Goal: Browse casually

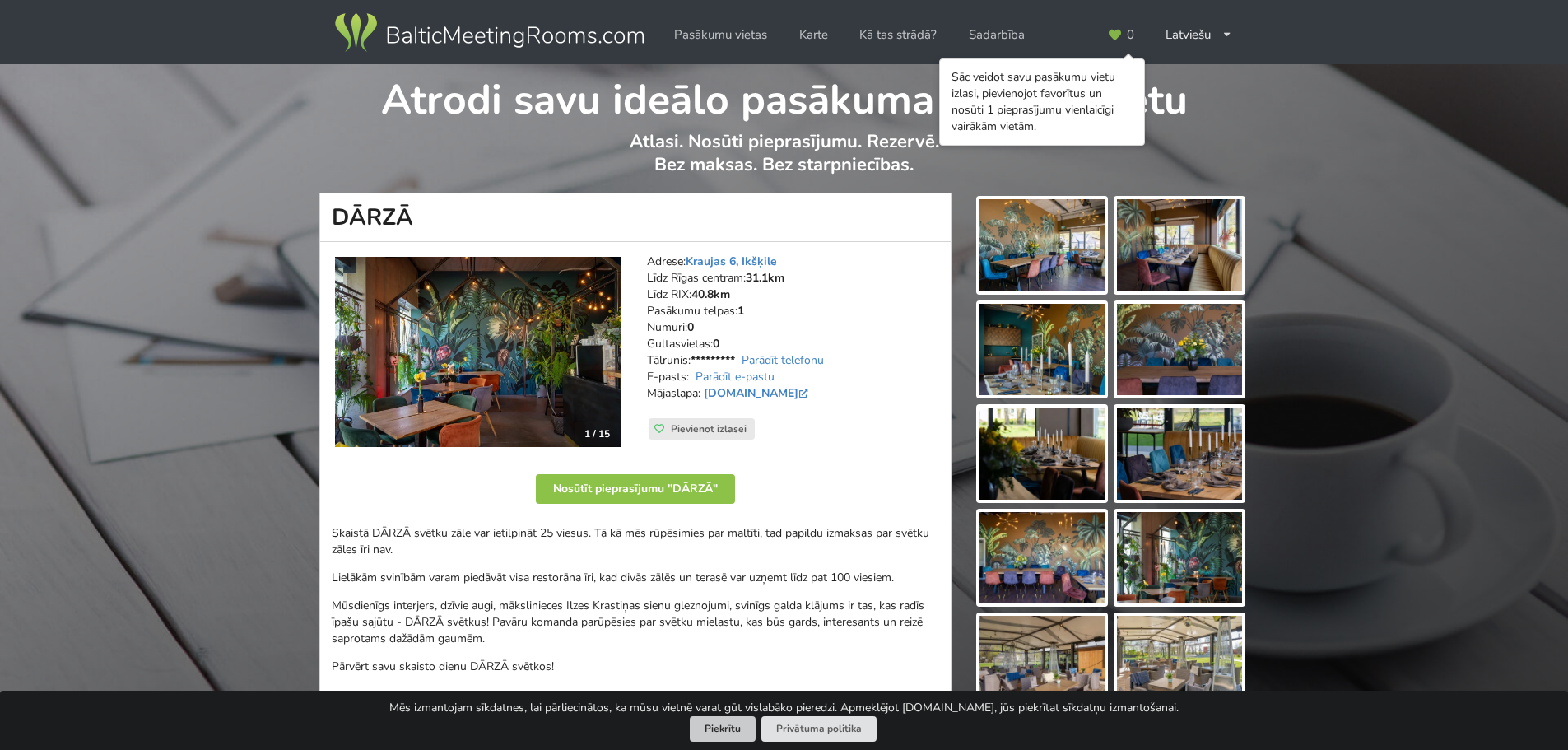
click at [712, 733] on button "Piekrītu" at bounding box center [722, 729] width 66 height 26
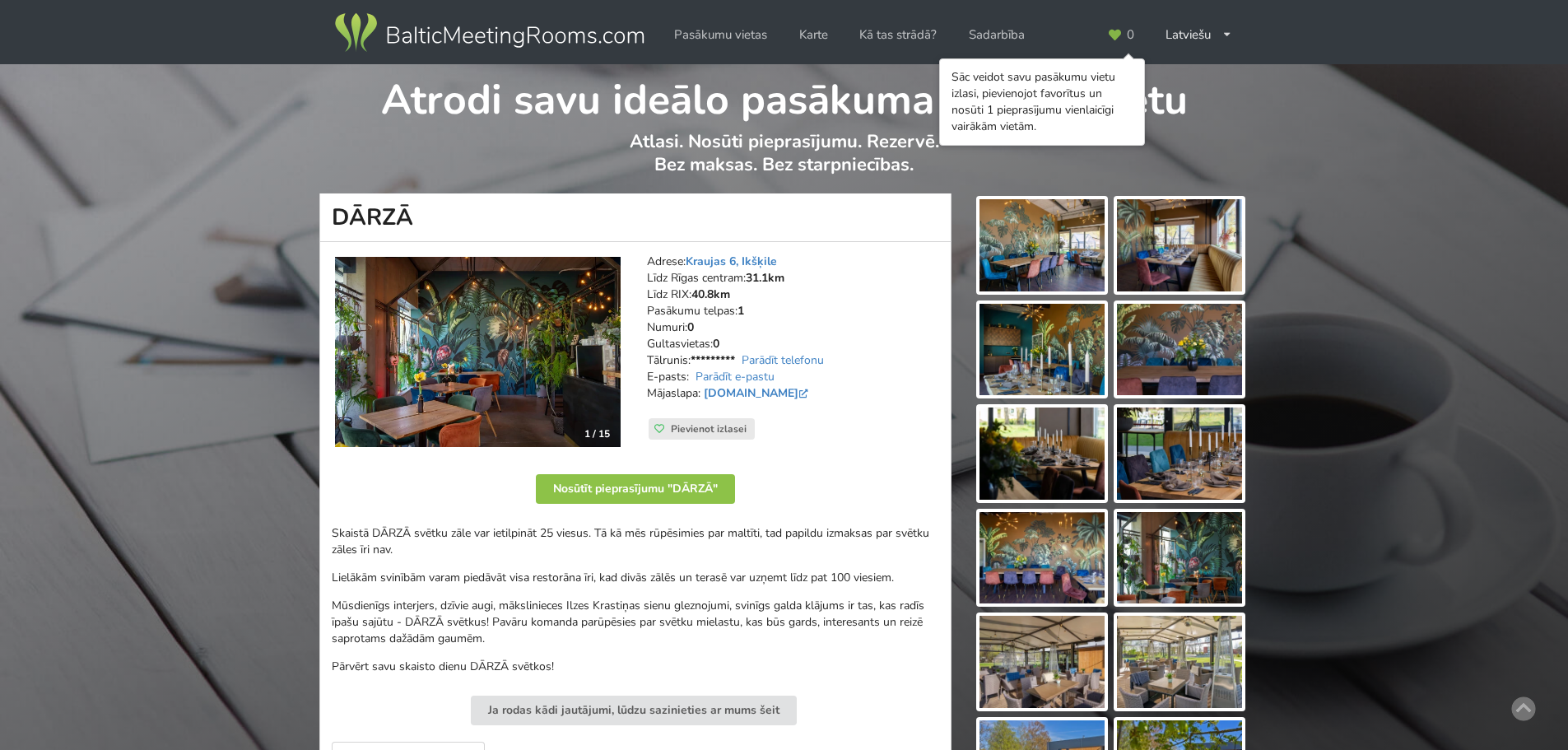
click at [1061, 254] on img at bounding box center [1041, 245] width 125 height 92
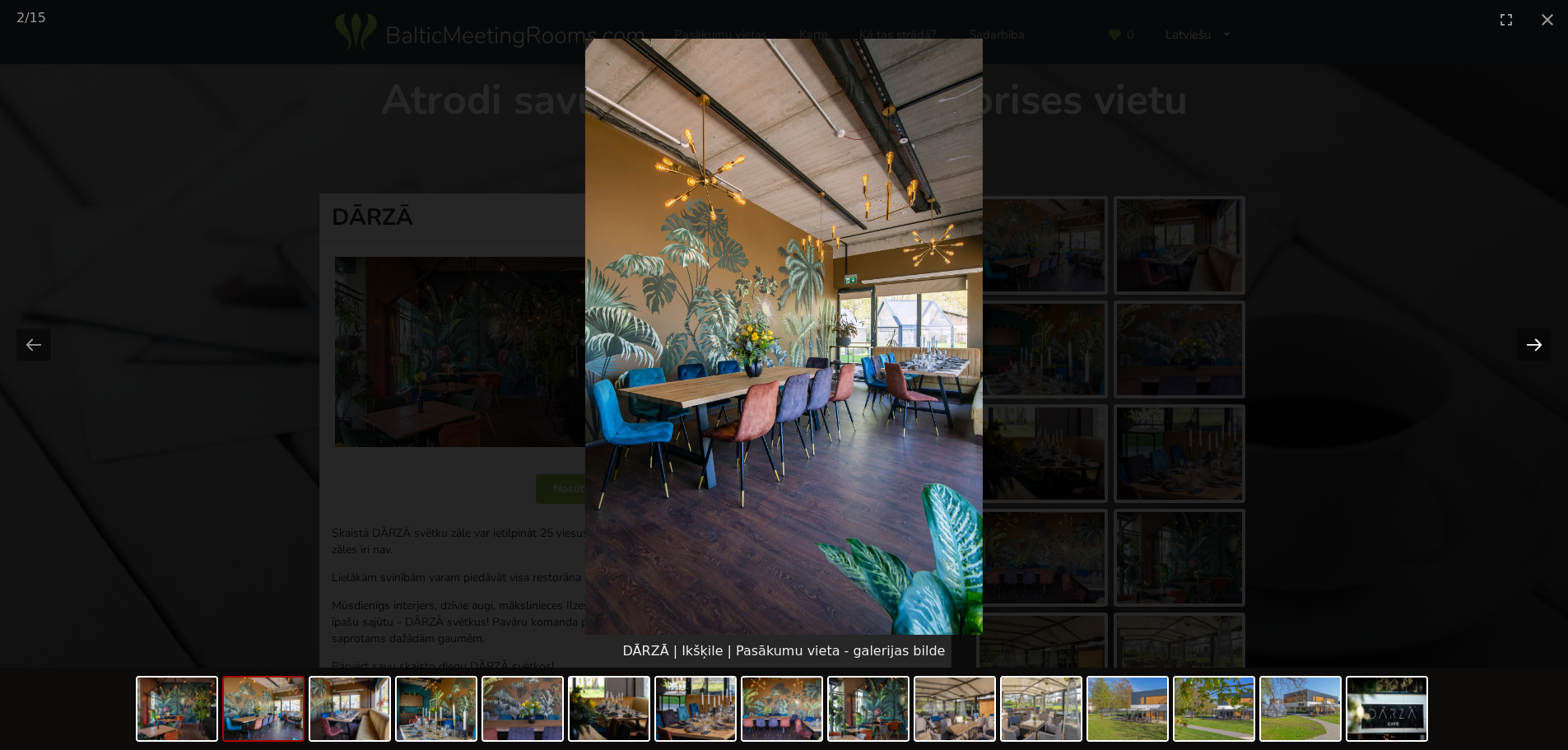
click at [1546, 338] on button "Next slide" at bounding box center [1533, 344] width 35 height 32
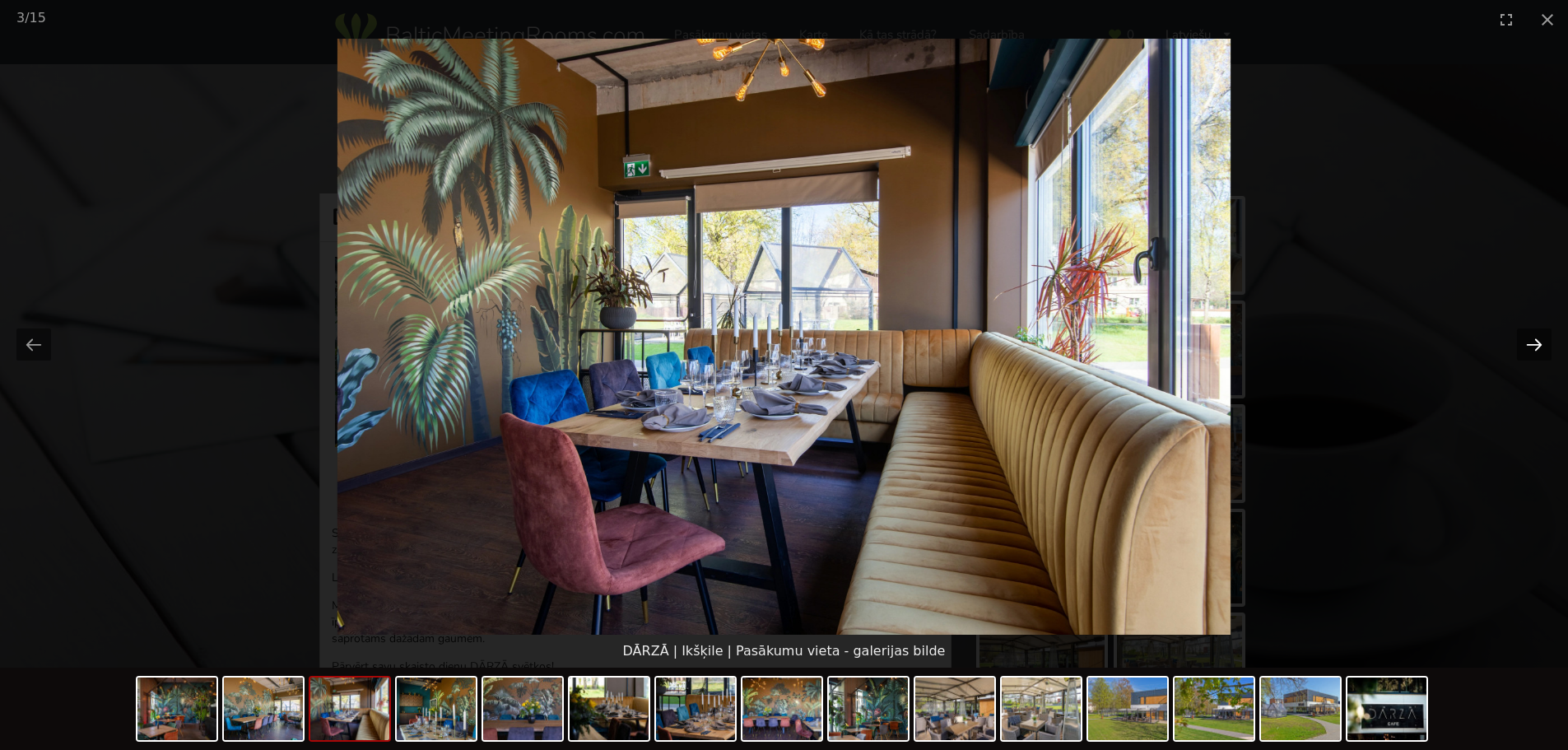
click at [1544, 341] on button "Next slide" at bounding box center [1533, 344] width 35 height 32
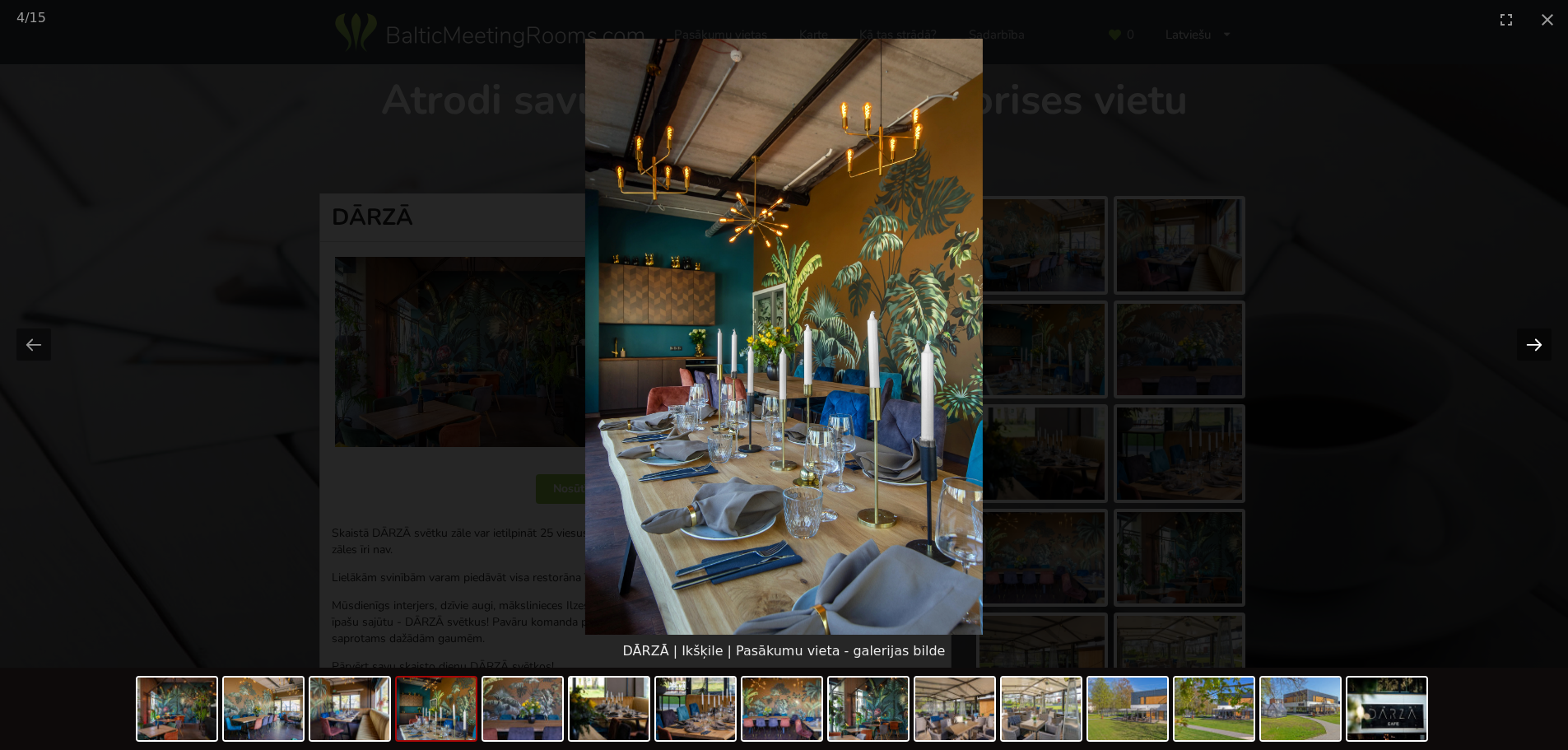
click at [1544, 341] on button "Next slide" at bounding box center [1533, 344] width 35 height 32
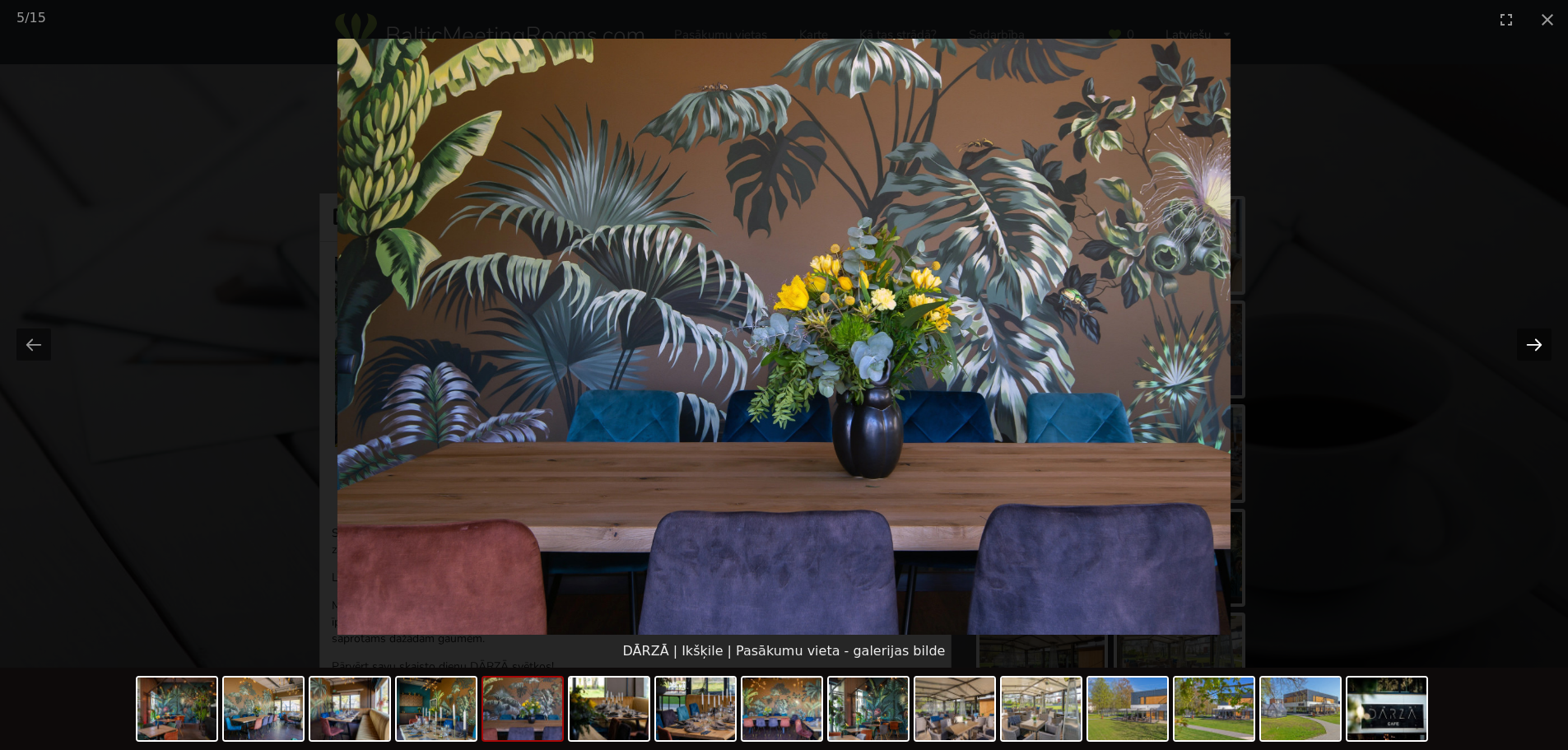
click at [1544, 341] on button "Next slide" at bounding box center [1533, 344] width 35 height 32
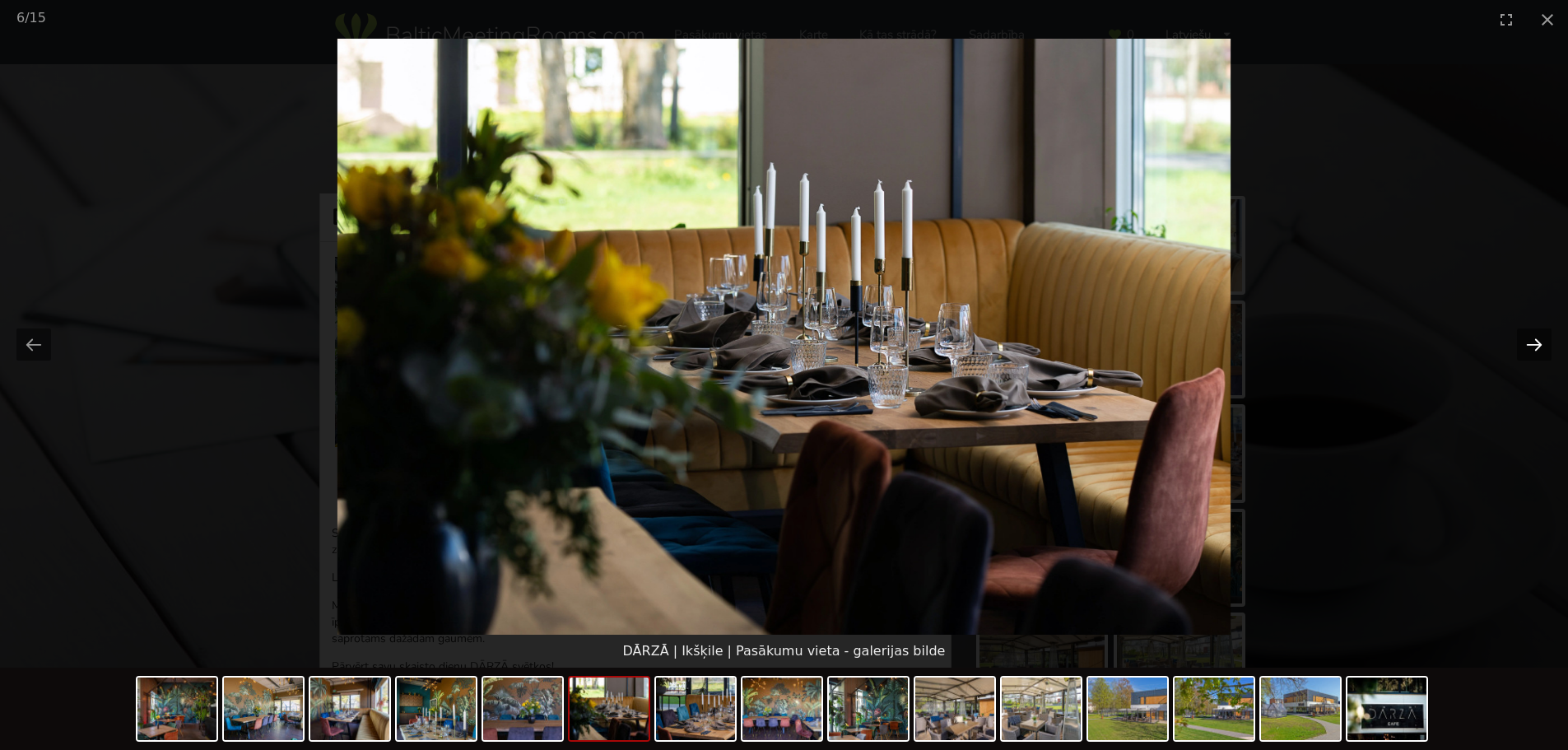
click at [1544, 341] on button "Next slide" at bounding box center [1533, 344] width 35 height 32
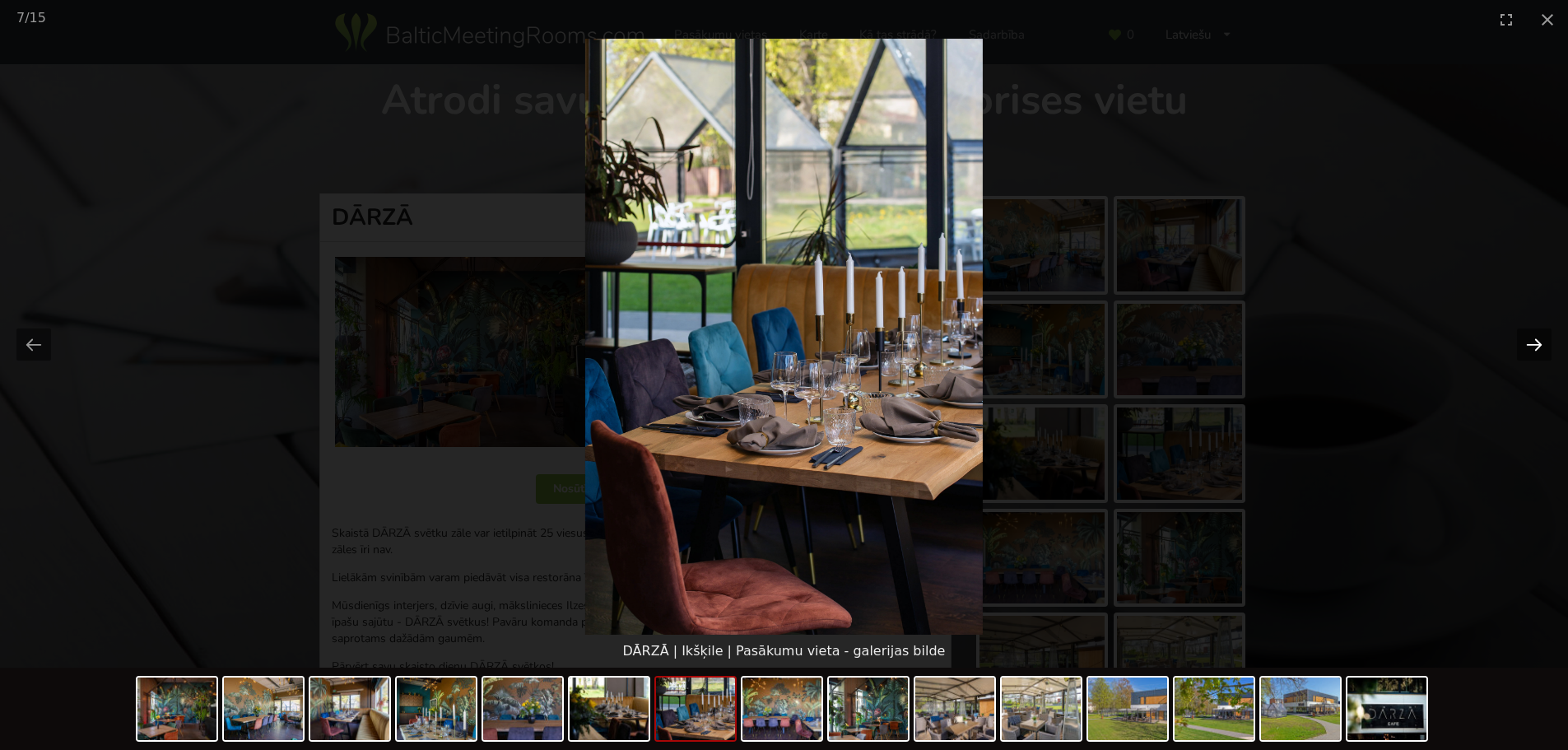
click at [1544, 341] on button "Next slide" at bounding box center [1533, 344] width 35 height 32
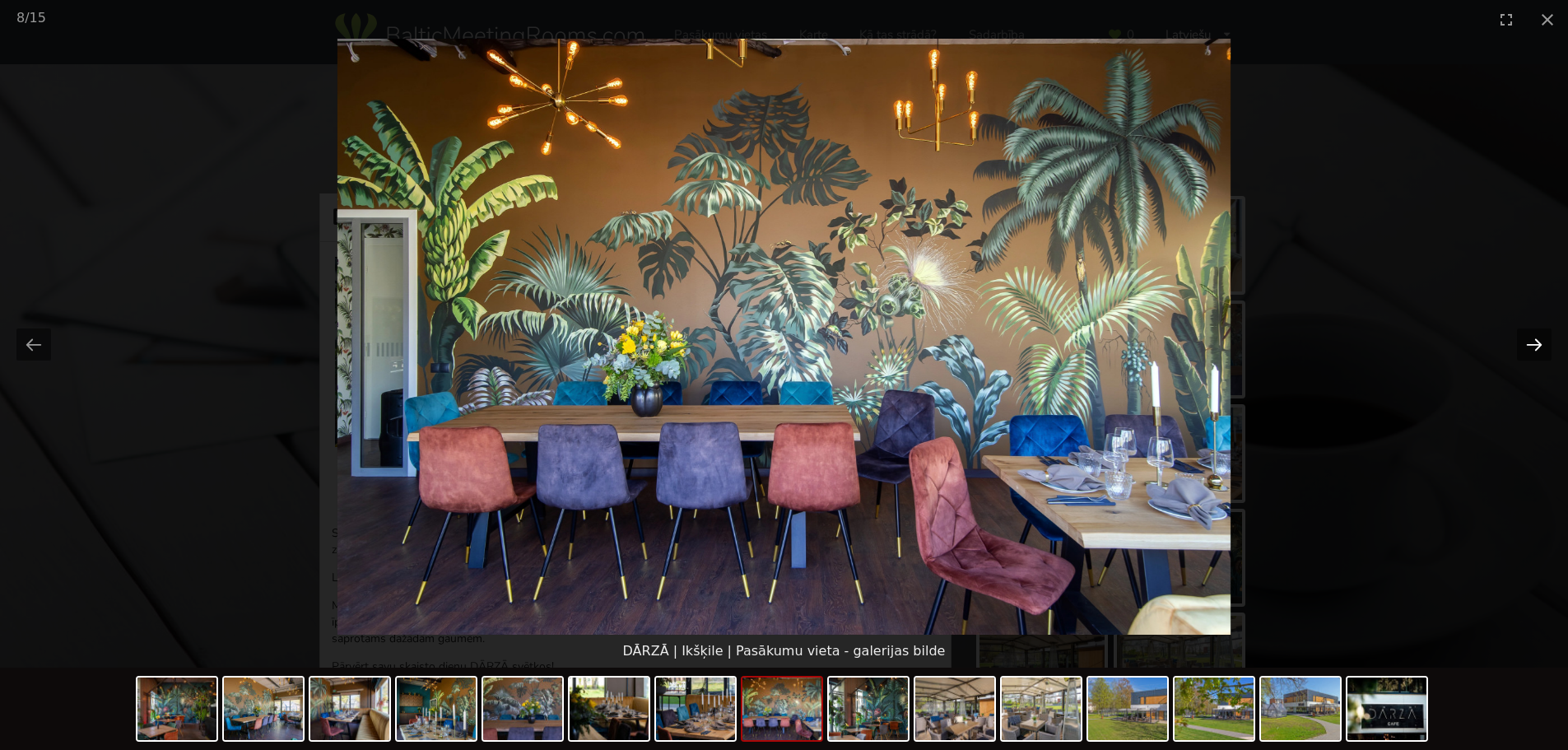
click at [1544, 341] on button "Next slide" at bounding box center [1533, 344] width 35 height 32
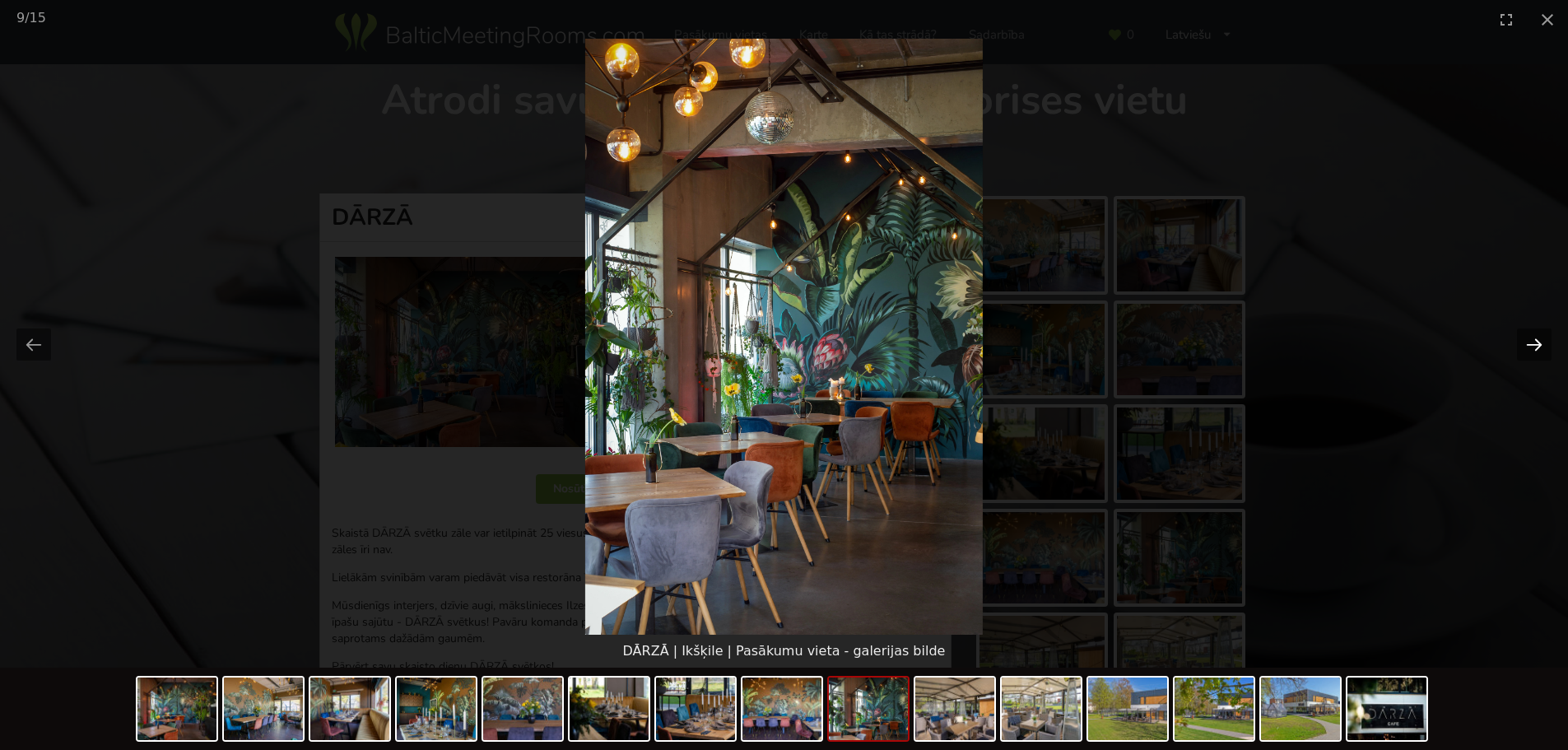
click at [1544, 341] on button "Next slide" at bounding box center [1533, 344] width 35 height 32
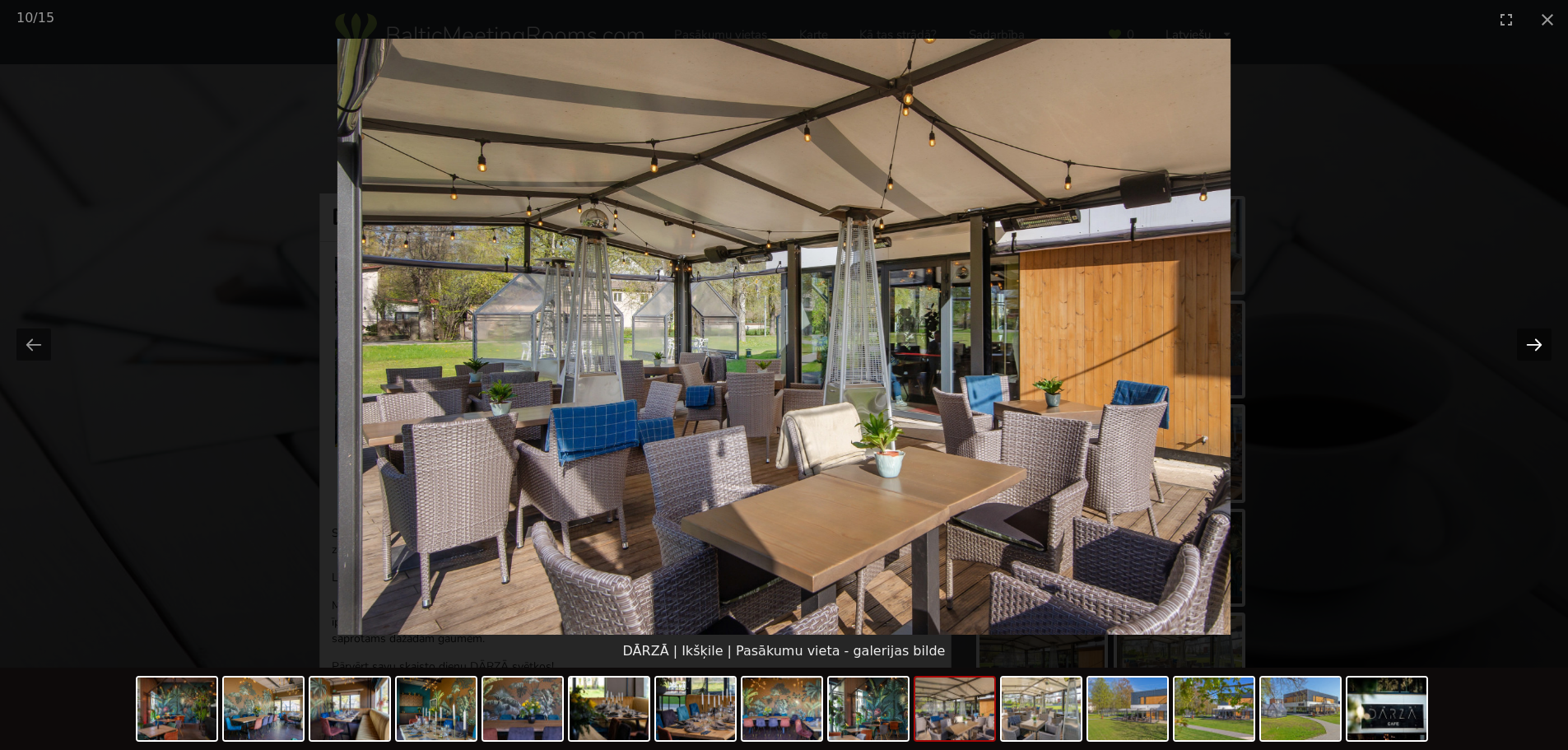
click at [1544, 341] on button "Next slide" at bounding box center [1533, 344] width 35 height 32
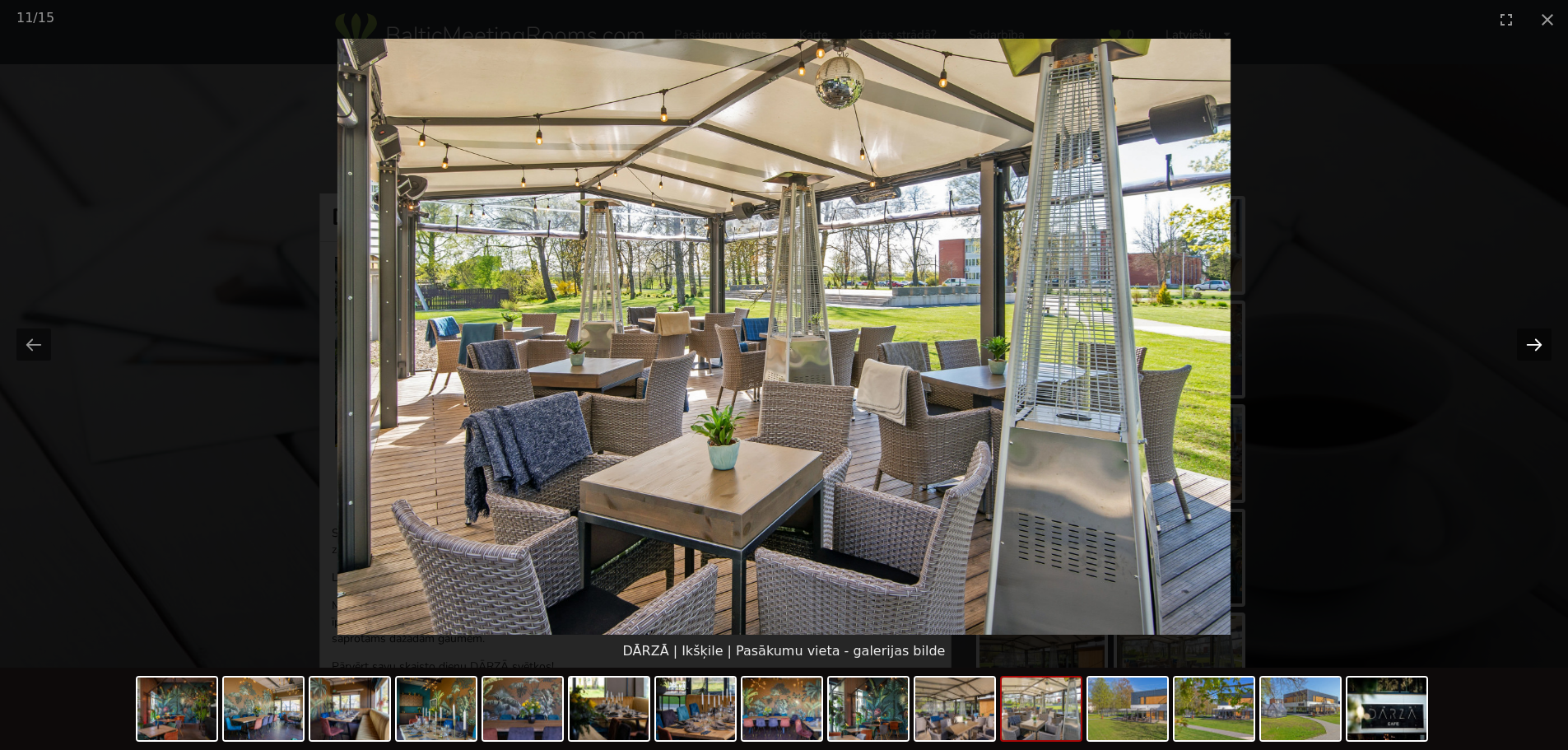
click at [1544, 341] on button "Next slide" at bounding box center [1533, 344] width 35 height 32
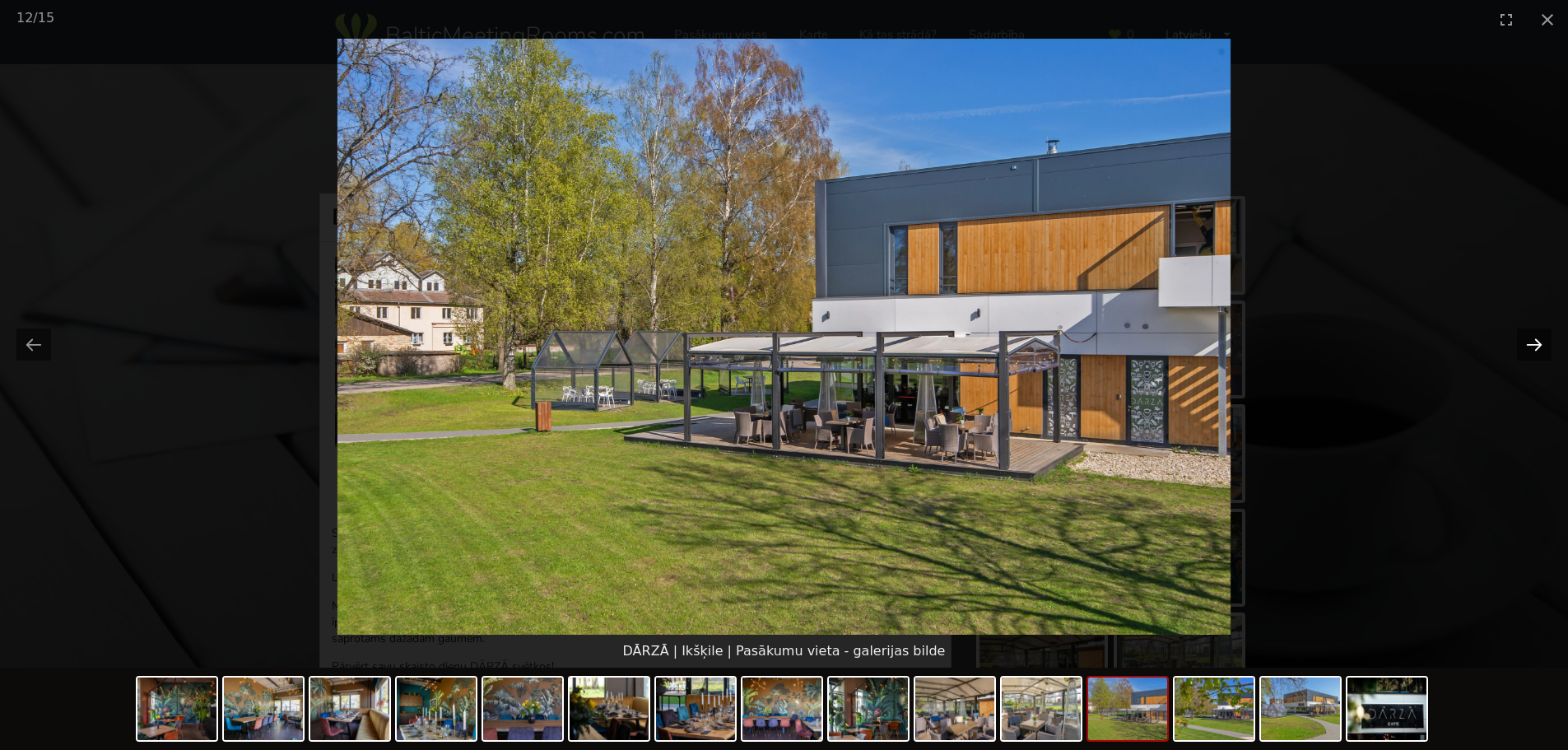
click at [1544, 341] on button "Next slide" at bounding box center [1533, 344] width 35 height 32
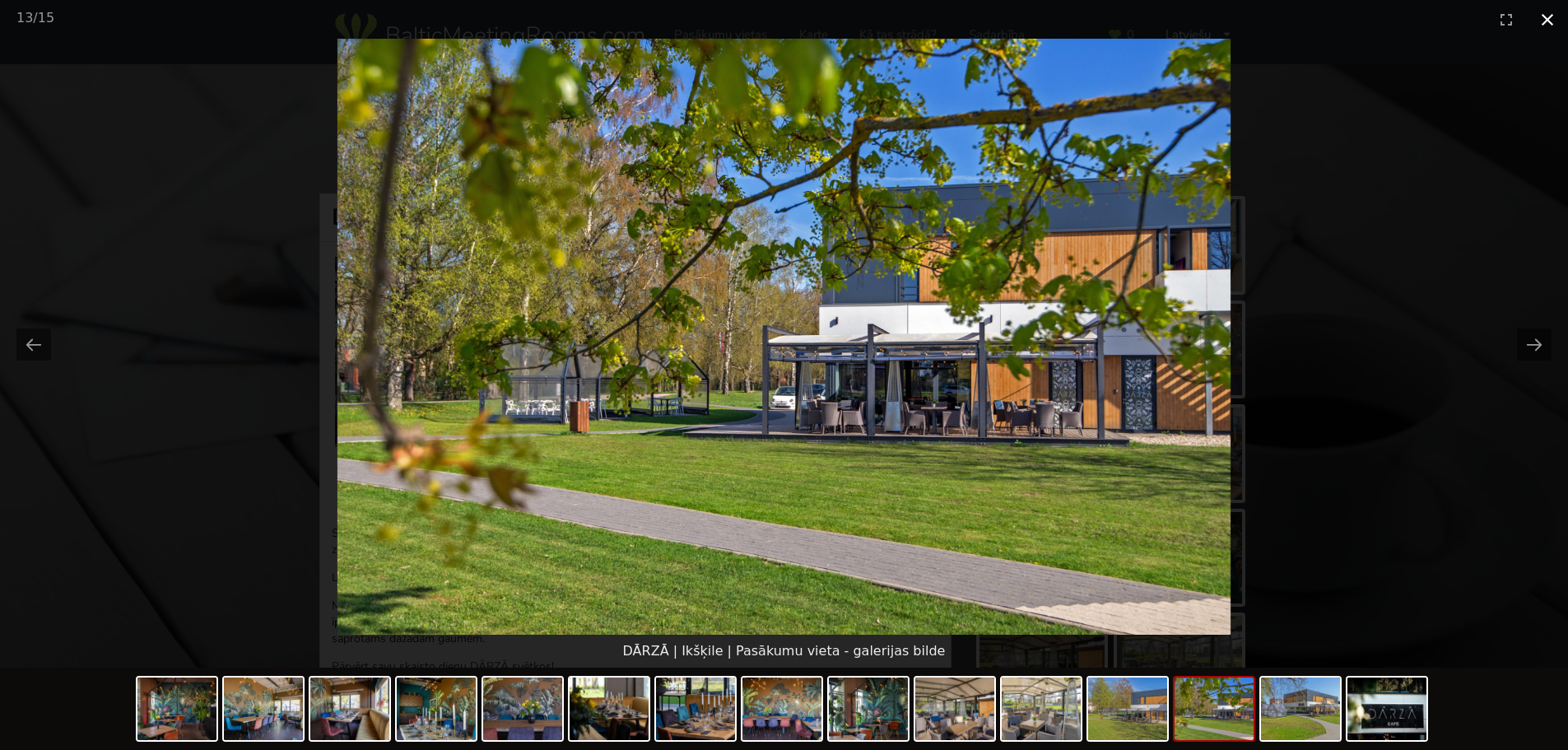
click at [1549, 27] on button "Close gallery" at bounding box center [1547, 19] width 41 height 39
